Goal: Transaction & Acquisition: Book appointment/travel/reservation

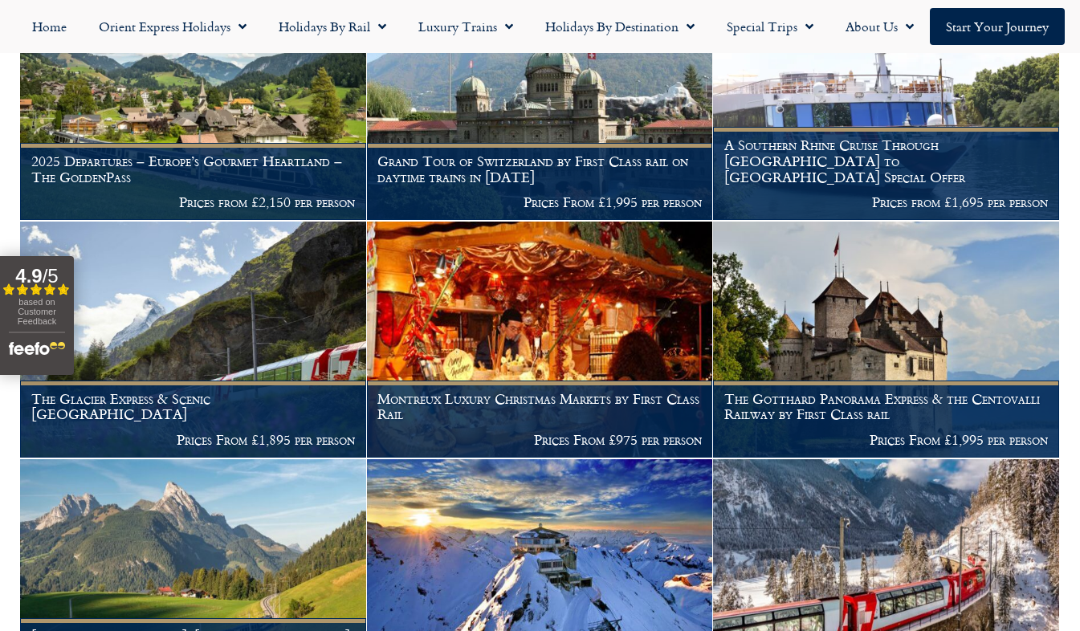
scroll to position [610, 0]
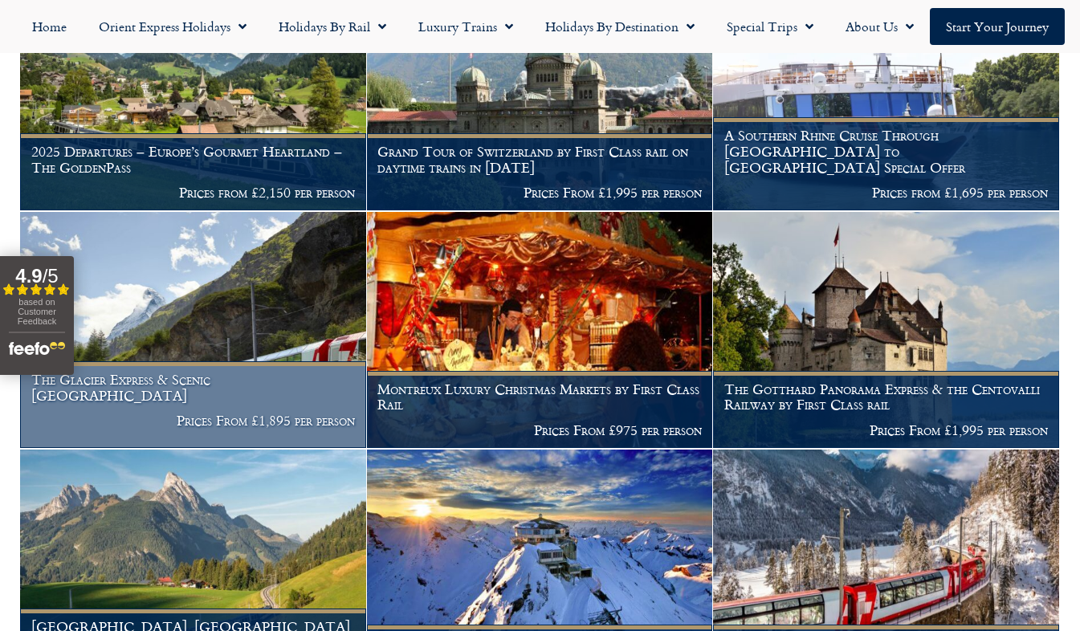
click at [233, 413] on p "Prices From £1,895 per person" at bounding box center [193, 421] width 324 height 16
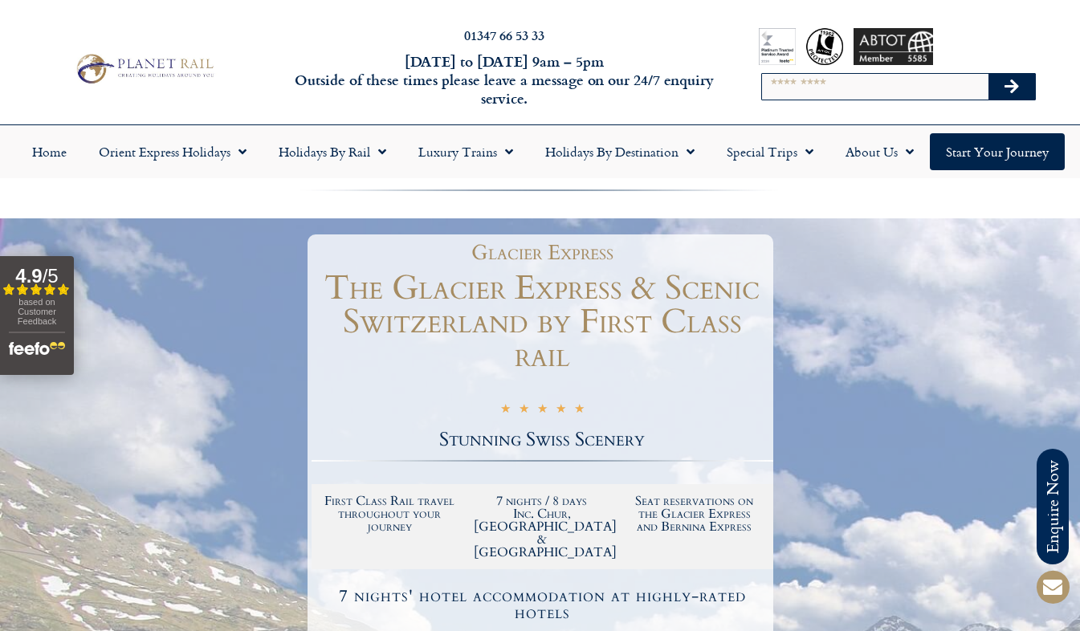
click at [1078, 620] on div at bounding box center [540, 611] width 1080 height 786
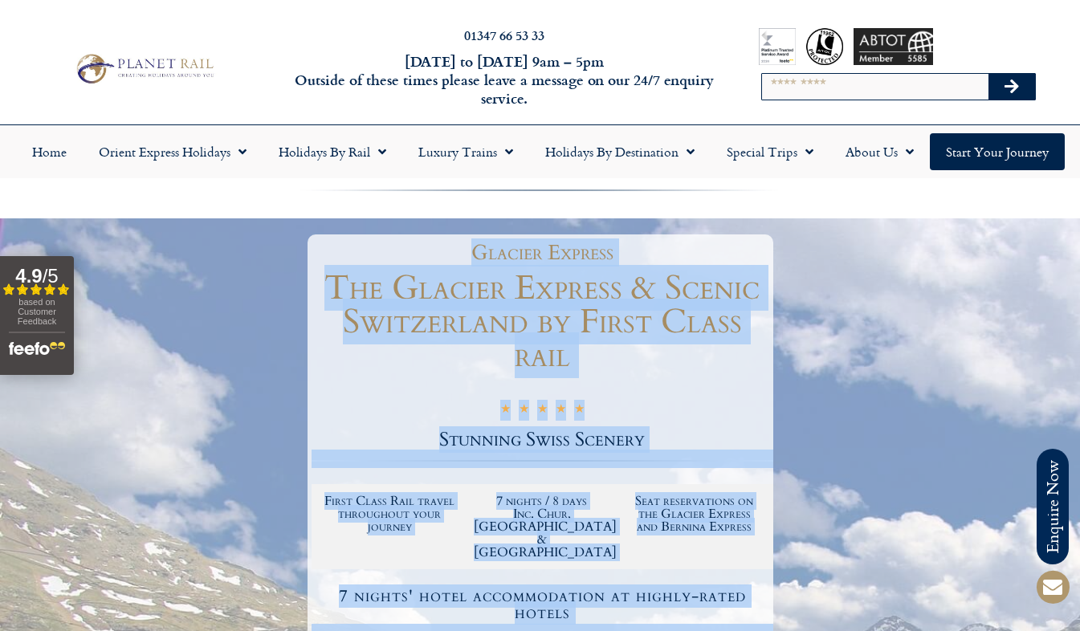
click at [1079, 622] on html "Planet Rail Online Enquiry Please enter your details below, together with your …" at bounding box center [540, 315] width 1080 height 631
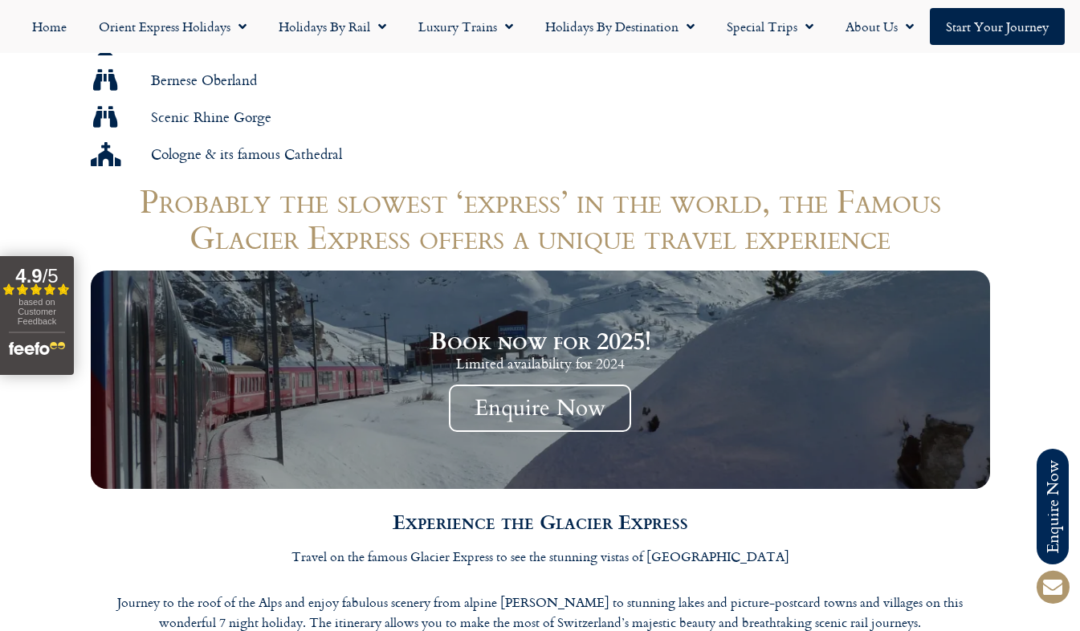
scroll to position [1403, 0]
